Goal: Information Seeking & Learning: Learn about a topic

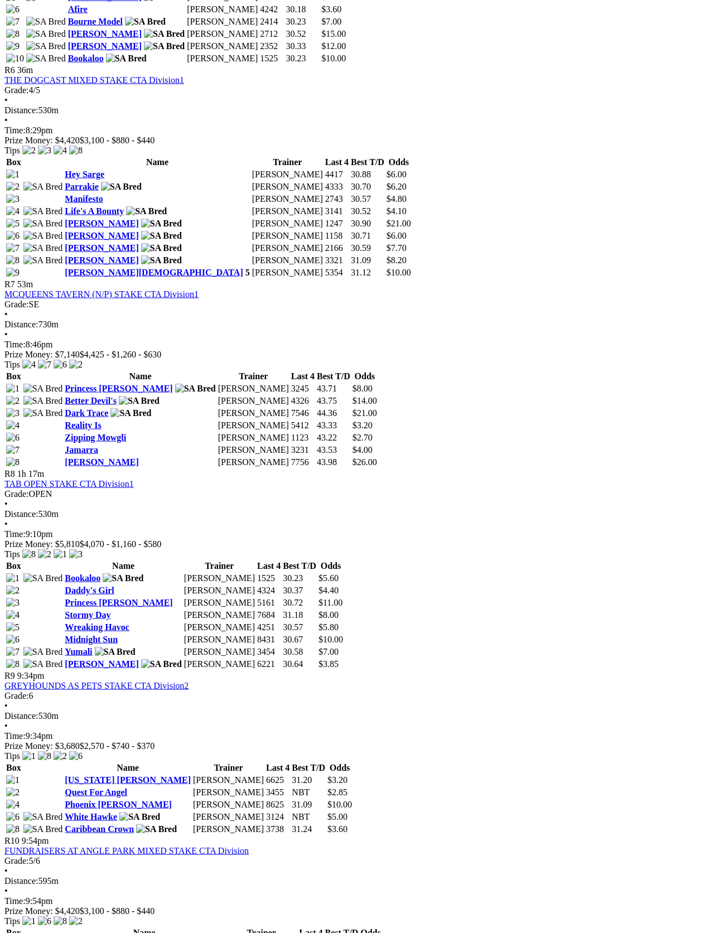
scroll to position [1524, 0]
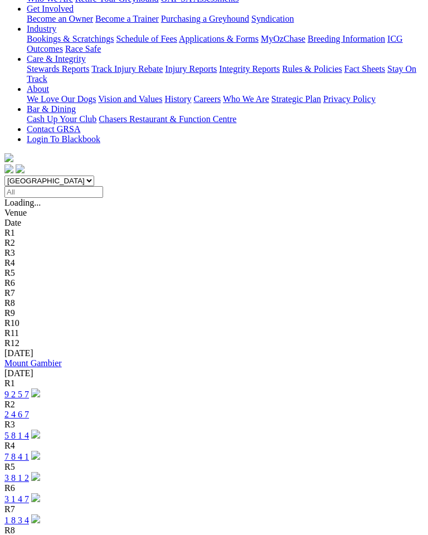
scroll to position [223, 0]
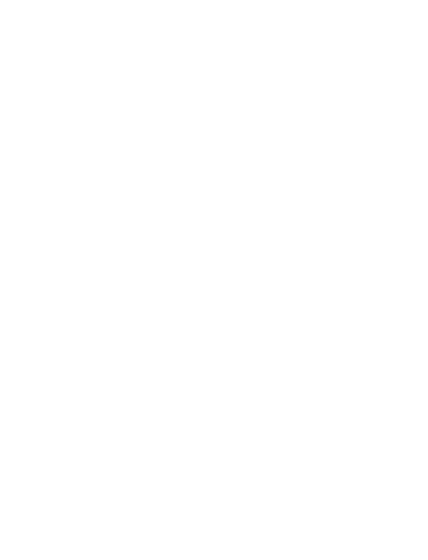
scroll to position [1954, 0]
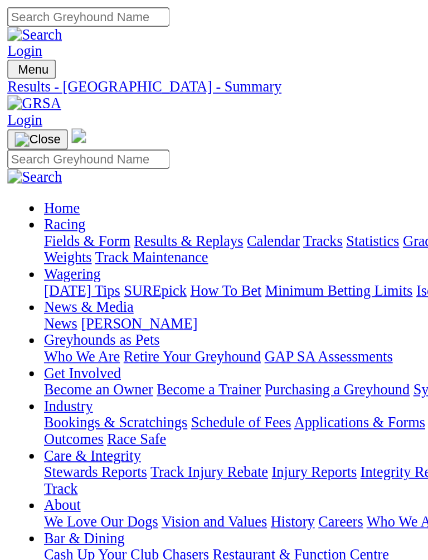
click at [9, 45] on img "Toggle navigation" at bounding box center [9, 45] width 0 height 0
click at [56, 152] on link "Weights" at bounding box center [41, 156] width 29 height 9
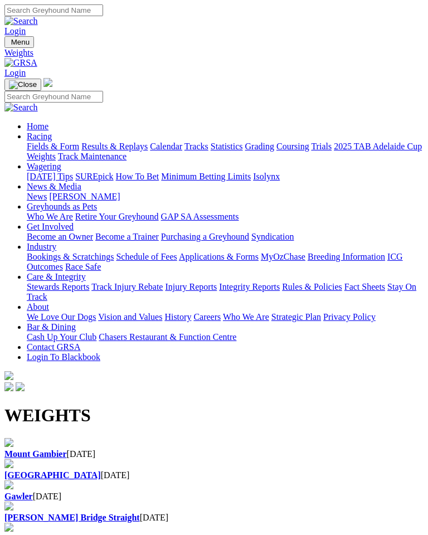
click at [167, 460] on div "Angle Park 14 Aug 2025" at bounding box center [213, 470] width 419 height 21
click at [9, 45] on img "Toggle navigation" at bounding box center [9, 45] width 0 height 0
click at [74, 231] on link "Get Involved" at bounding box center [50, 226] width 47 height 9
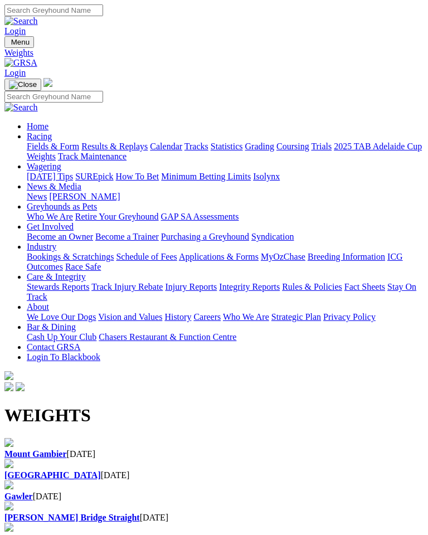
click at [37, 80] on img "Toggle navigation" at bounding box center [23, 84] width 28 height 9
click at [9, 45] on img "Toggle navigation" at bounding box center [9, 45] width 0 height 0
click at [49, 122] on link "Home" at bounding box center [38, 126] width 22 height 9
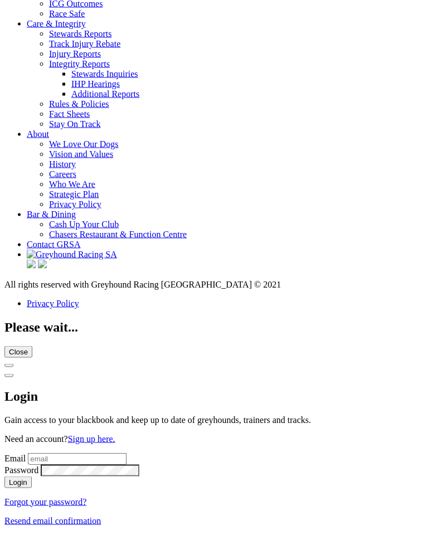
scroll to position [4067, 0]
click at [112, 38] on link "Stewards Reports" at bounding box center [80, 33] width 62 height 9
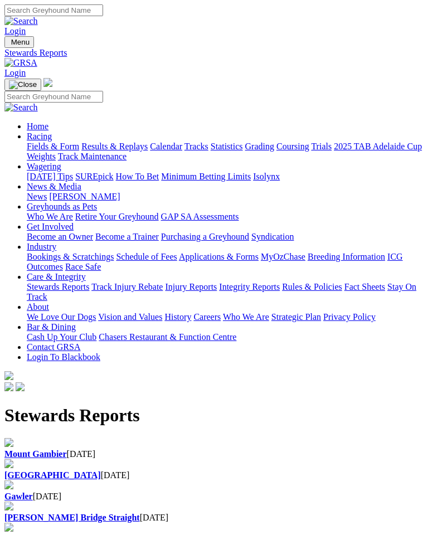
click at [101, 471] on b "[GEOGRAPHIC_DATA]" at bounding box center [52, 475] width 96 height 9
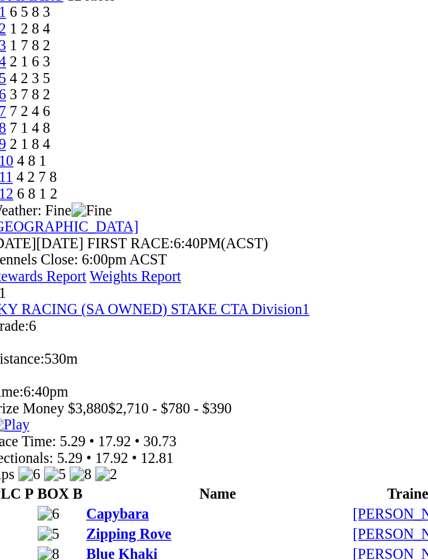
scroll to position [205, 0]
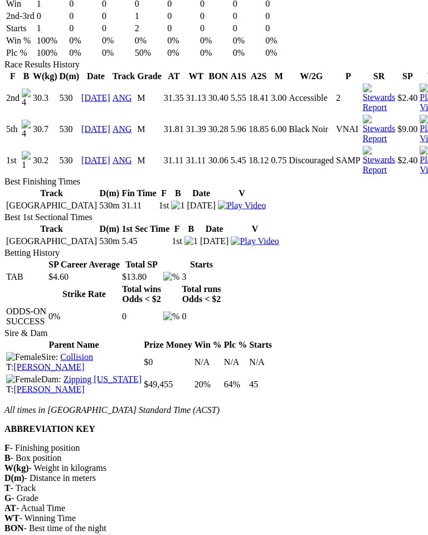
scroll to position [788, 0]
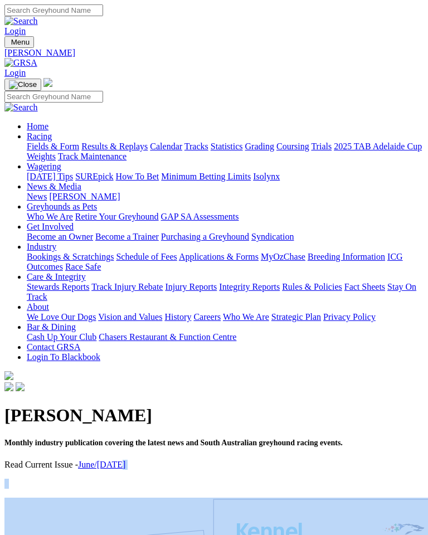
click at [9, 45] on img "Toggle navigation" at bounding box center [9, 45] width 0 height 0
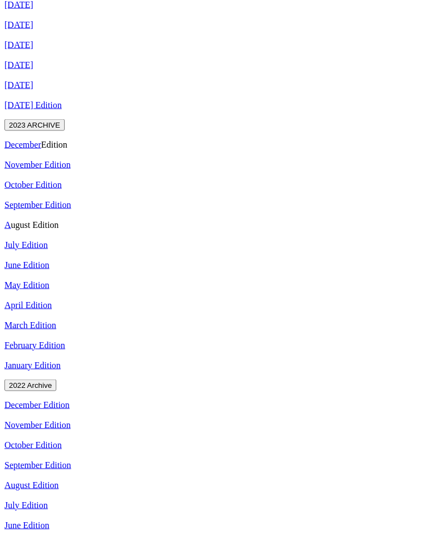
scroll to position [1134, 0]
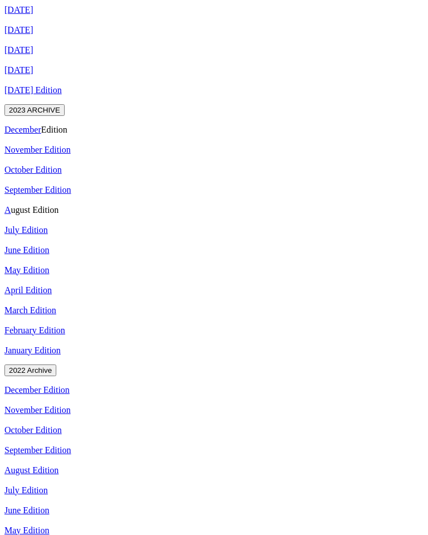
scroll to position [52, 0]
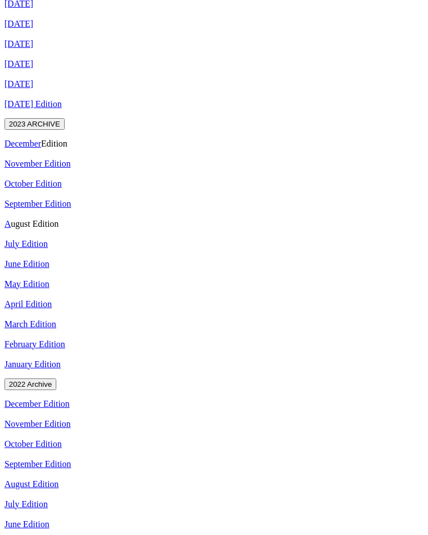
scroll to position [38, 0]
